Goal: Task Accomplishment & Management: Complete application form

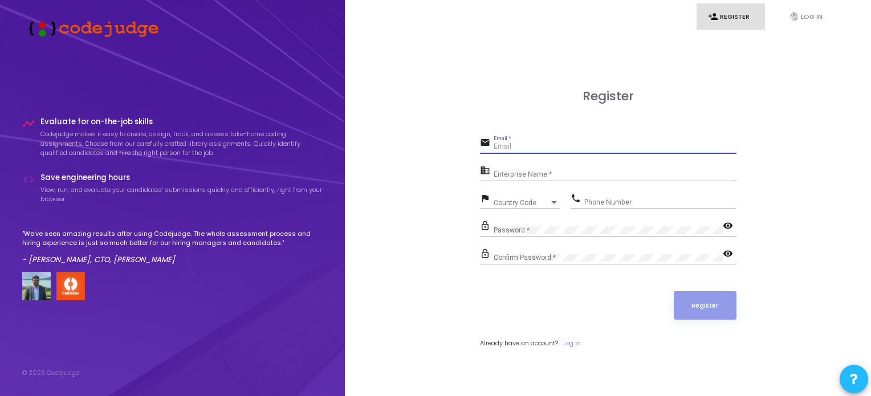
click at [570, 148] on input "Email *" at bounding box center [615, 147] width 243 height 8
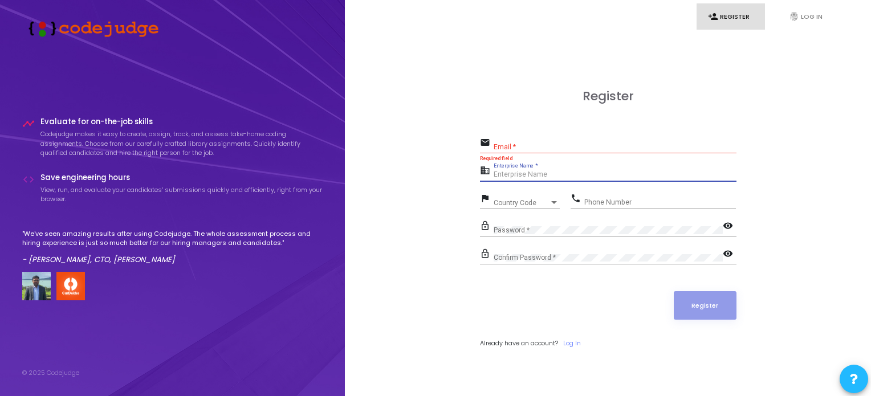
click at [534, 176] on input "Enterprise Name *" at bounding box center [615, 175] width 243 height 8
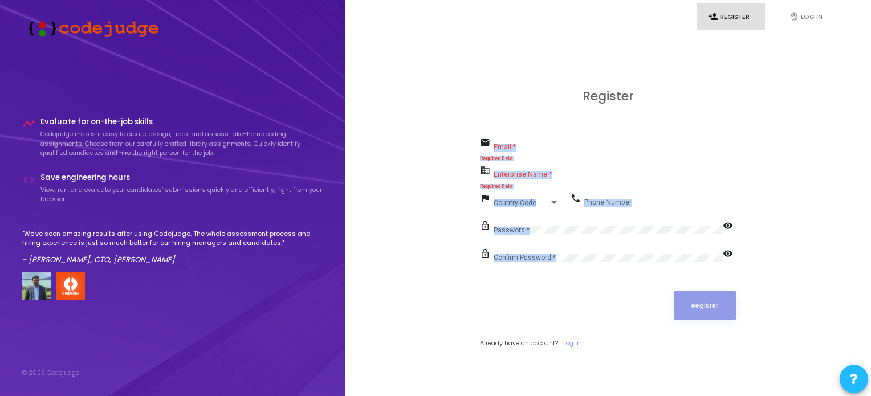
drag, startPoint x: 477, startPoint y: 131, endPoint x: 520, endPoint y: 285, distance: 159.4
click at [520, 285] on div "Register email Email * Required field business Enterprise Name * Required field…" at bounding box center [607, 231] width 501 height 396
copy form "Email * Required field business Enterprise Name * Required field flag Country C…"
click at [541, 149] on input "Email *" at bounding box center [615, 147] width 243 height 8
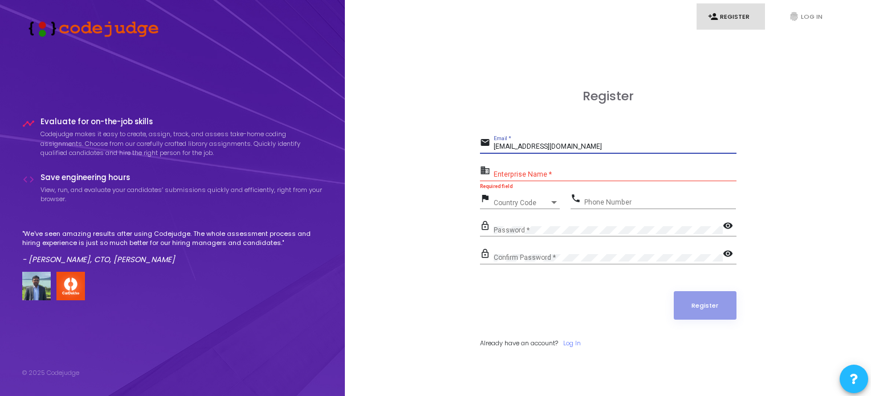
type input "[EMAIL_ADDRESS][DOMAIN_NAME]"
click at [566, 176] on input "Enterprise Name *" at bounding box center [615, 175] width 243 height 8
drag, startPoint x: 531, startPoint y: 162, endPoint x: 486, endPoint y: 160, distance: 45.1
click at [486, 160] on form "email [EMAIL_ADDRESS][DOMAIN_NAME] Email * business Enterprise Name * Required …" at bounding box center [608, 241] width 257 height 213
click at [499, 177] on input "Enterprise Name *" at bounding box center [615, 175] width 243 height 8
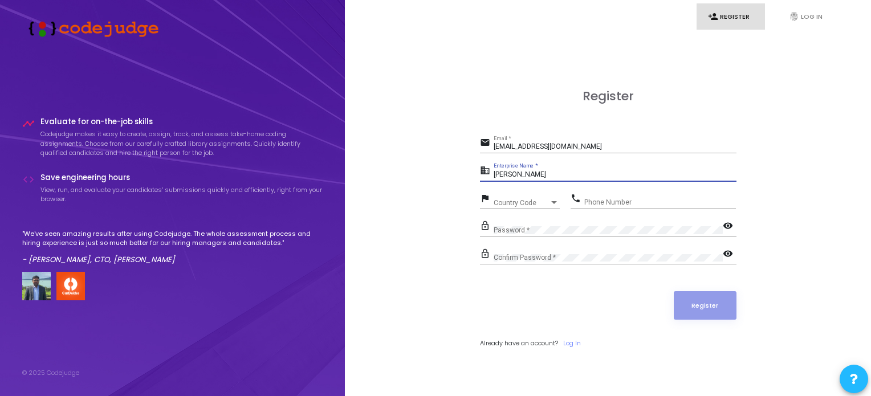
type input "[PERSON_NAME]"
click at [536, 205] on div "Country Code" at bounding box center [522, 203] width 56 height 7
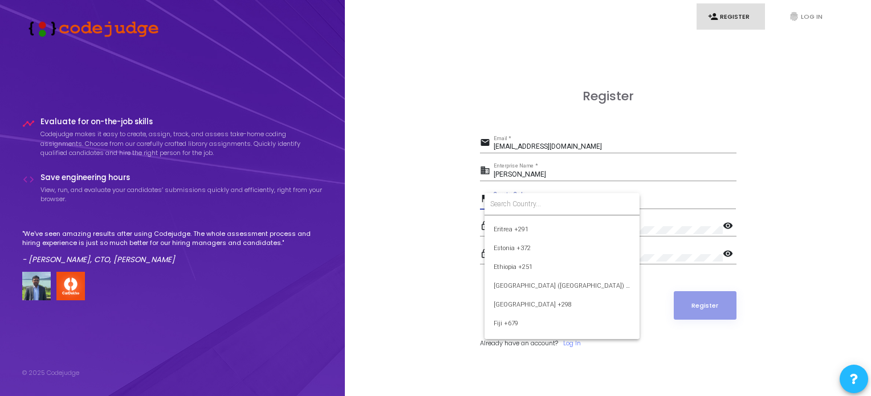
scroll to position [1222, 0]
click at [503, 197] on form at bounding box center [562, 204] width 155 height 22
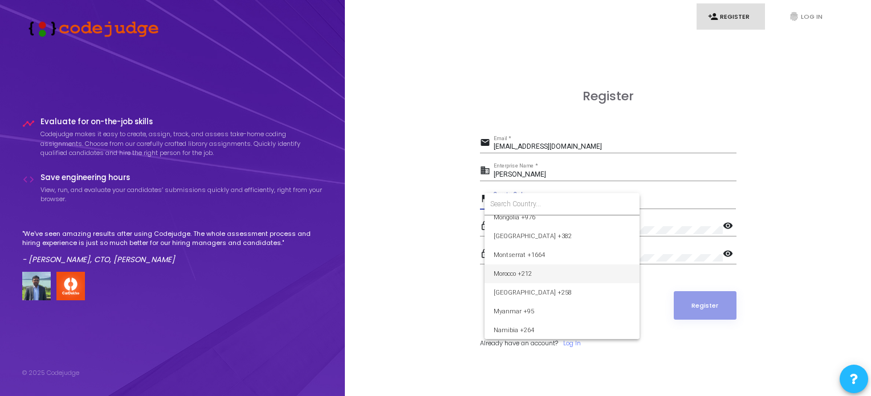
scroll to position [1787, 0]
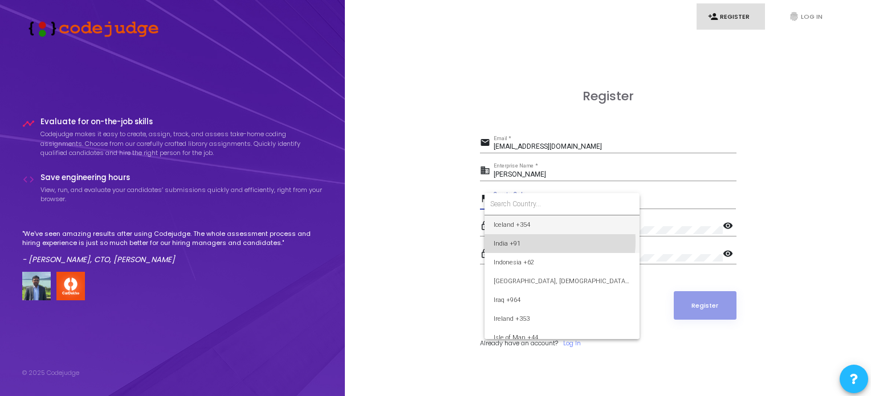
click at [526, 241] on span "India +91" at bounding box center [562, 243] width 137 height 19
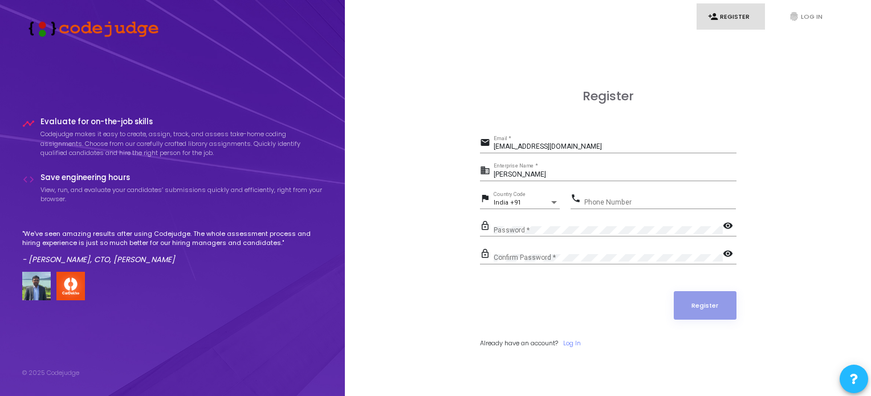
click at [610, 197] on div "Phone Number" at bounding box center [660, 200] width 152 height 18
type input "9897188893"
click at [728, 226] on mat-icon "visibility" at bounding box center [730, 227] width 14 height 14
click at [698, 302] on button "Register" at bounding box center [705, 305] width 63 height 29
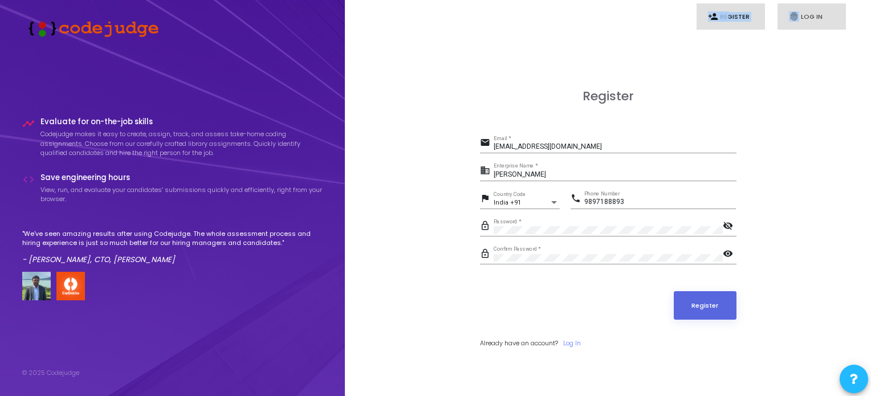
drag, startPoint x: 689, startPoint y: 10, endPoint x: 844, endPoint y: 11, distance: 155.1
click at [844, 11] on ul "person_add Register fingerprint Log In" at bounding box center [608, 16] width 489 height 27
copy ul "person_add Register fingerprint"
click at [811, 17] on link "fingerprint Log In" at bounding box center [812, 16] width 68 height 27
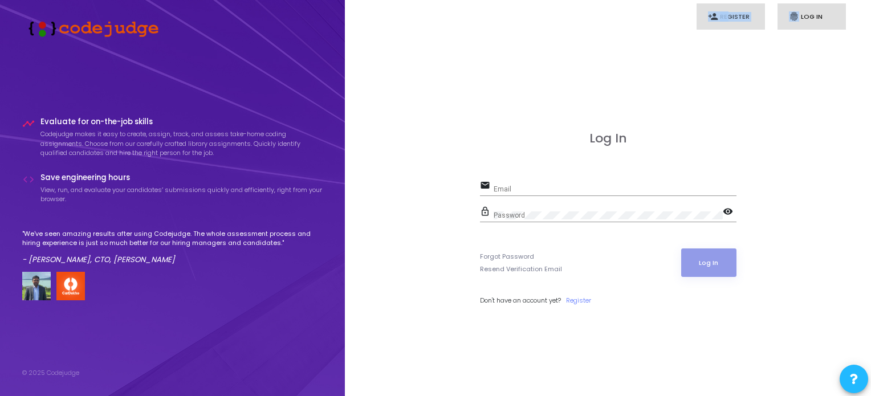
click at [730, 13] on link "person_add Register" at bounding box center [731, 16] width 68 height 27
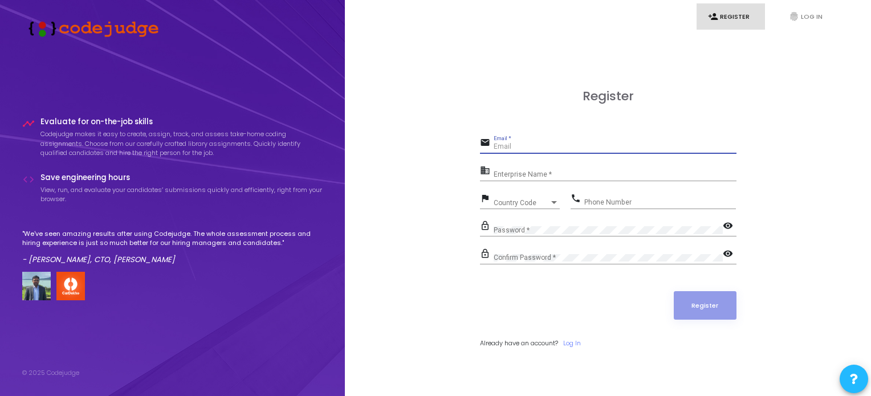
click at [510, 145] on input "Email *" at bounding box center [615, 147] width 243 height 8
type input "A"
type input "[EMAIL_ADDRESS][DOMAIN_NAME]"
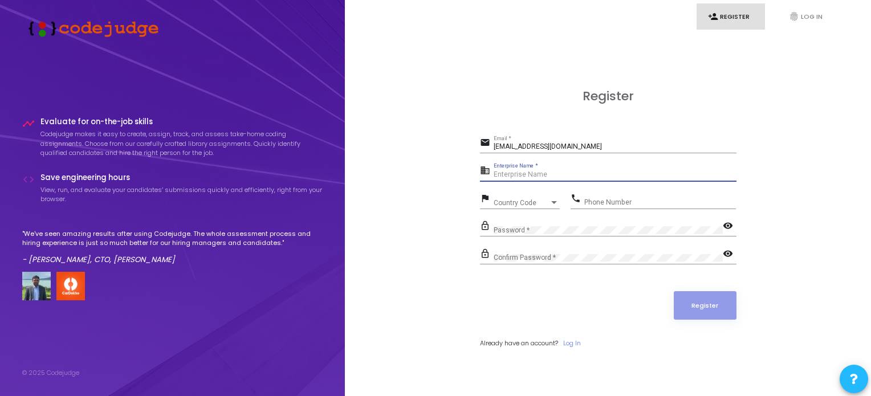
click at [522, 174] on input "Enterprise Name *" at bounding box center [615, 175] width 243 height 8
click at [811, 346] on div "Register email [EMAIL_ADDRESS][DOMAIN_NAME] Email * business [PERSON_NAME] Dhy …" at bounding box center [607, 231] width 501 height 396
click at [586, 172] on input "[PERSON_NAME] Dhy" at bounding box center [615, 175] width 243 height 8
type input "[PERSON_NAME]"
click at [547, 206] on div "Country Code Country Code" at bounding box center [527, 201] width 66 height 18
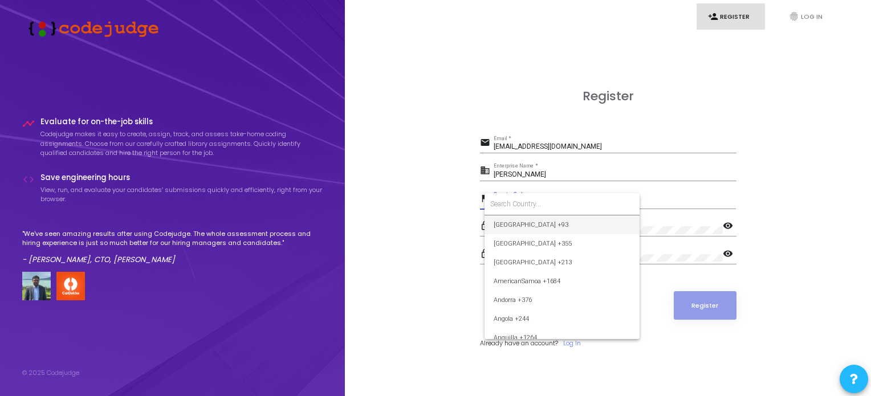
type input "i"
type input "ind"
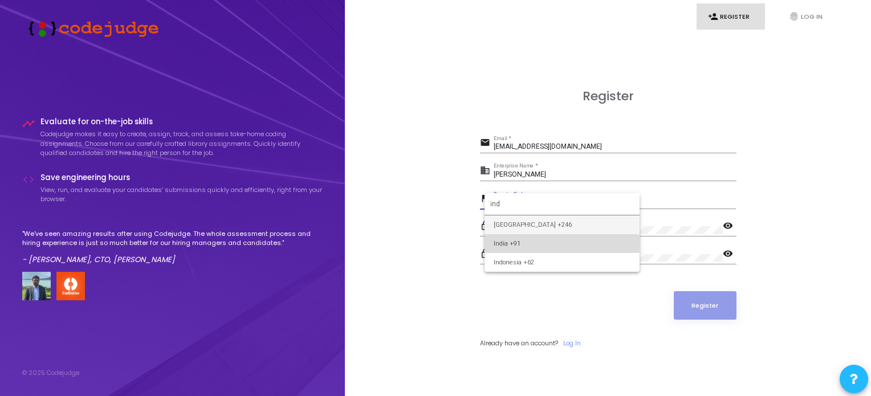
click at [513, 245] on span "India +91" at bounding box center [562, 243] width 137 height 19
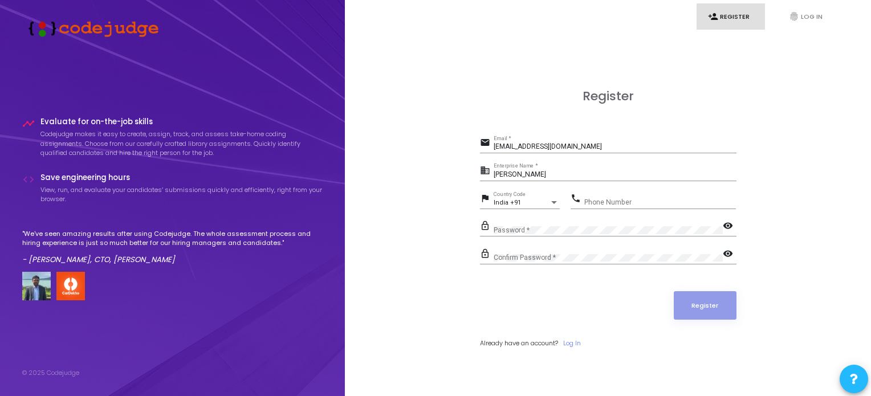
click at [513, 245] on form "email [EMAIL_ADDRESS][DOMAIN_NAME] Email * business [PERSON_NAME] Enterprise Na…" at bounding box center [608, 241] width 257 height 213
click at [640, 201] on input "Phone Number" at bounding box center [660, 202] width 152 height 8
type input "9897188893"
click at [569, 262] on div "Confirm Password *" at bounding box center [608, 256] width 229 height 18
click at [716, 300] on button "Register" at bounding box center [705, 305] width 63 height 29
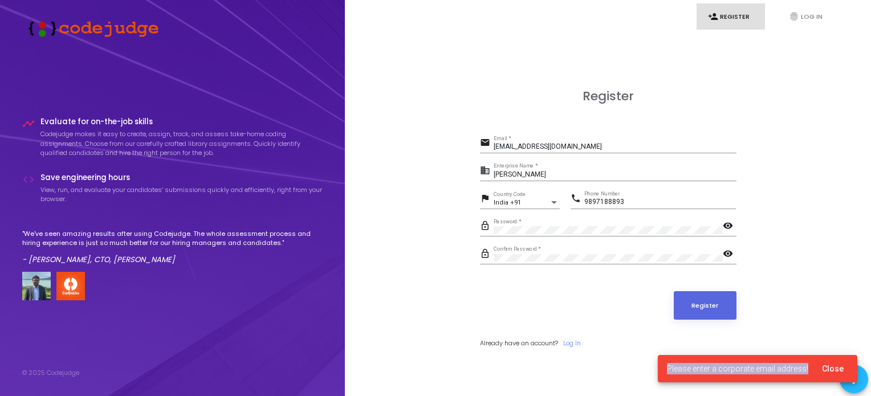
drag, startPoint x: 668, startPoint y: 367, endPoint x: 870, endPoint y: 367, distance: 201.3
click at [870, 367] on div "Please enter a corporate email address! Close" at bounding box center [757, 369] width 227 height 55
copy span "Please enter a corporate email address!"
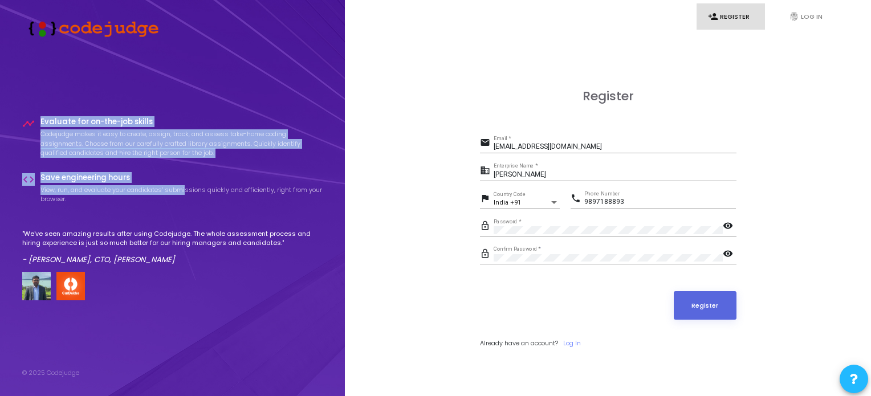
drag, startPoint x: 38, startPoint y: 118, endPoint x: 188, endPoint y: 193, distance: 168.3
click at [188, 193] on div "timeline Evaluate for on-the-job skills Codejudge makes it easy to create, assi…" at bounding box center [172, 208] width 301 height 183
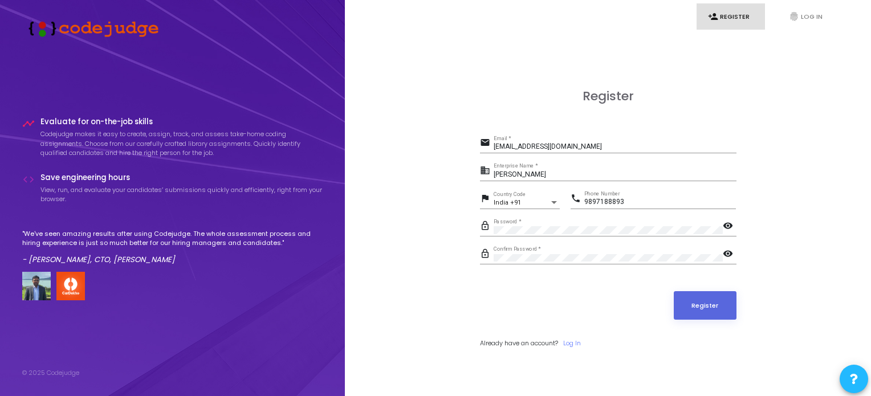
click at [155, 202] on p "View, run, and evaluate your candidates’ submissions quickly and efficiently, r…" at bounding box center [181, 194] width 283 height 19
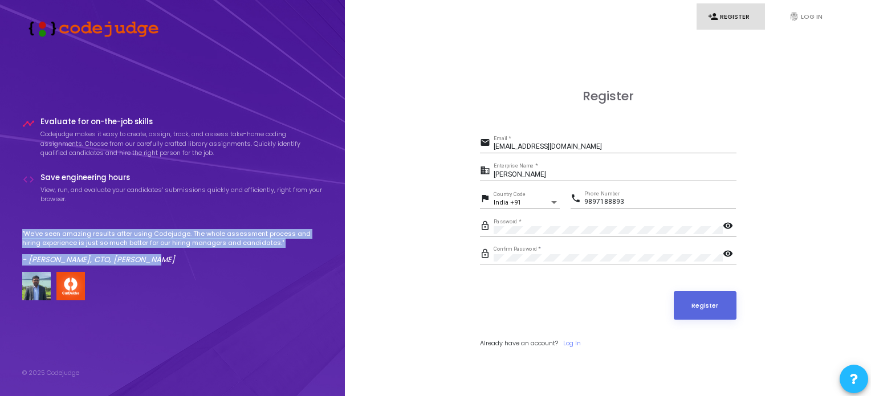
drag, startPoint x: 15, startPoint y: 230, endPoint x: 270, endPoint y: 263, distance: 256.4
click at [270, 263] on div "timeline Evaluate for on-the-job skills Codejudge makes it easy to create, assi…" at bounding box center [172, 198] width 345 height 396
click at [270, 263] on p "- [PERSON_NAME], CTO, [PERSON_NAME]" at bounding box center [172, 259] width 301 height 11
